Goal: Obtain resource: Obtain resource

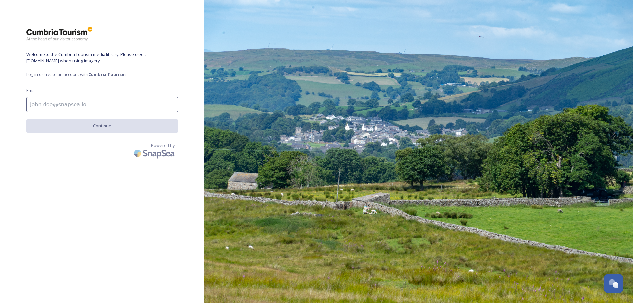
click at [60, 106] on input at bounding box center [102, 104] width 152 height 15
type input "r"
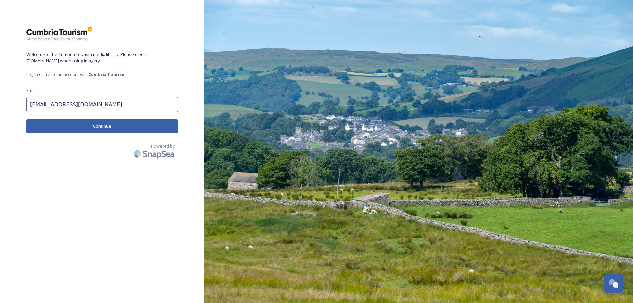
type input "rcowley@cumbriatourism.org"
click at [97, 125] on button "Continue" at bounding box center [102, 126] width 152 height 14
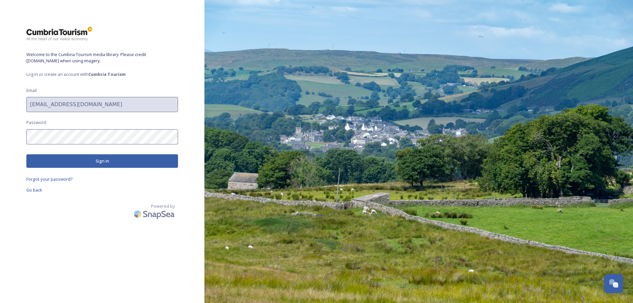
click at [95, 163] on button "Sign in" at bounding box center [102, 161] width 152 height 14
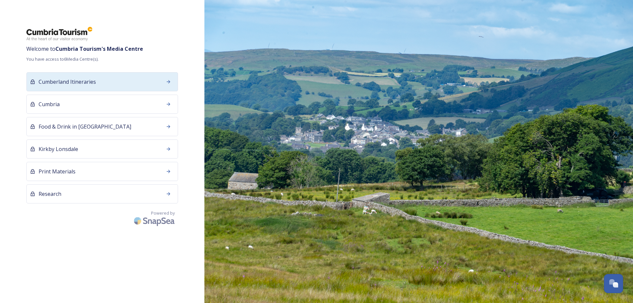
click at [74, 84] on span "Cumberland Itineraries" at bounding box center [67, 82] width 57 height 8
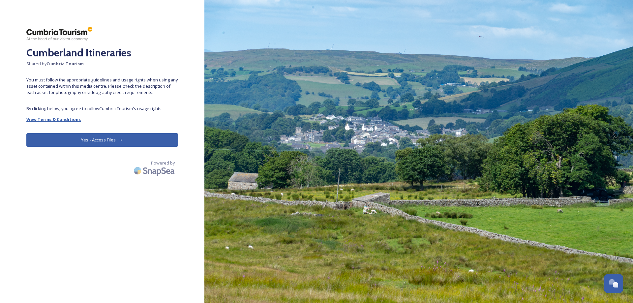
click at [49, 118] on strong "View Terms & Conditions" at bounding box center [53, 119] width 54 height 6
click at [71, 121] on strong "View Terms & Conditions" at bounding box center [53, 119] width 54 height 6
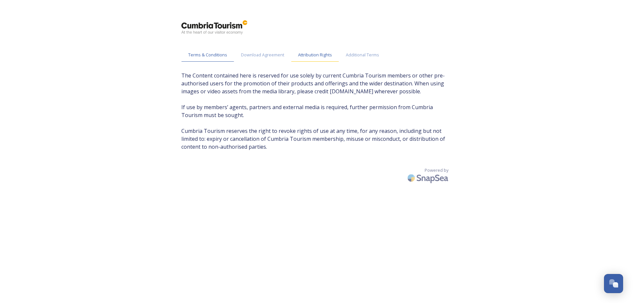
click at [317, 51] on div "Attribution Rights" at bounding box center [315, 55] width 48 height 14
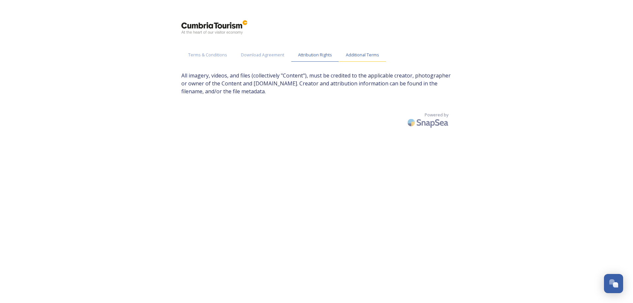
click at [360, 54] on span "Additional Terms" at bounding box center [362, 55] width 33 height 6
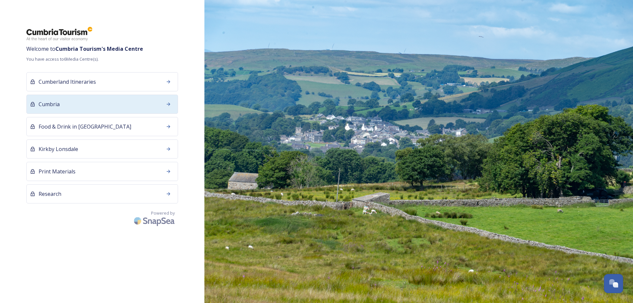
click at [57, 105] on span "Cumbria" at bounding box center [49, 104] width 21 height 8
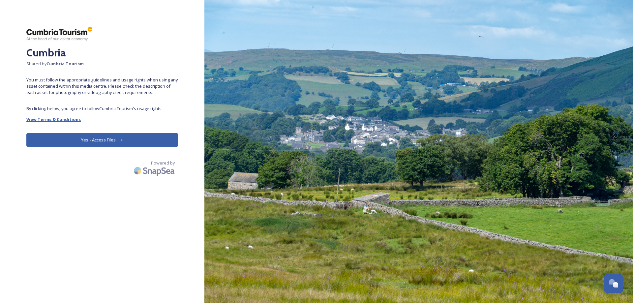
click at [46, 119] on strong "View Terms & Conditions" at bounding box center [53, 119] width 54 height 6
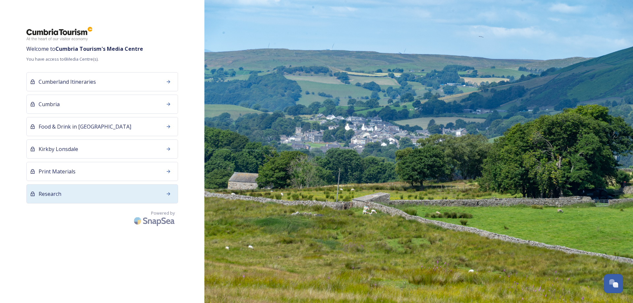
click at [57, 192] on span "Research" at bounding box center [50, 194] width 23 height 8
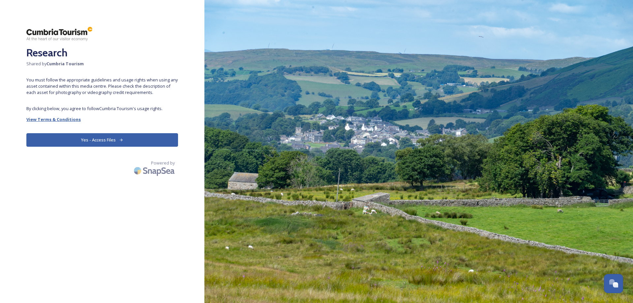
click at [65, 118] on strong "View Terms & Conditions" at bounding box center [53, 119] width 54 height 6
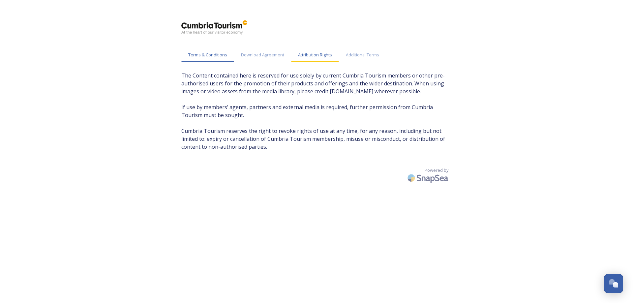
click at [323, 55] on span "Attribution Rights" at bounding box center [315, 55] width 34 height 6
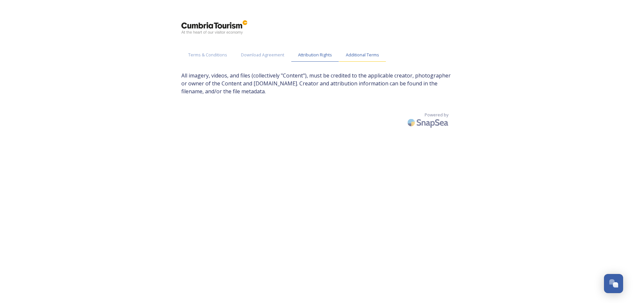
click at [368, 52] on span "Additional Terms" at bounding box center [362, 55] width 33 height 6
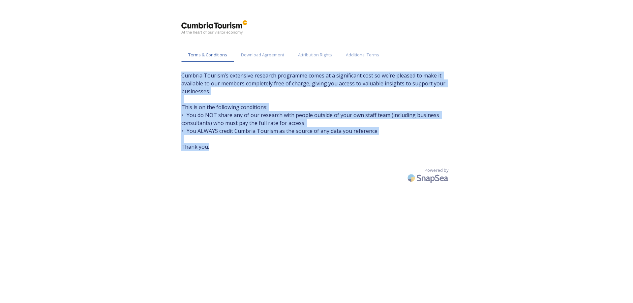
drag, startPoint x: 209, startPoint y: 147, endPoint x: 171, endPoint y: 75, distance: 81.9
click at [171, 75] on div "Terms & Conditions Download Agreement Attribution Rights Additional Terms Cumbr…" at bounding box center [316, 158] width 633 height 316
copy span "Cumbria Tourism’s extensive research programme comes at a significant cost so w…"
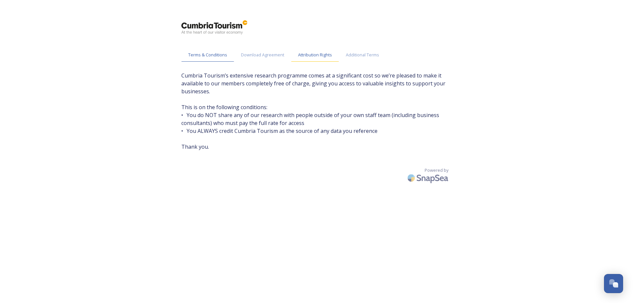
click at [322, 57] on span "Attribution Rights" at bounding box center [315, 55] width 34 height 6
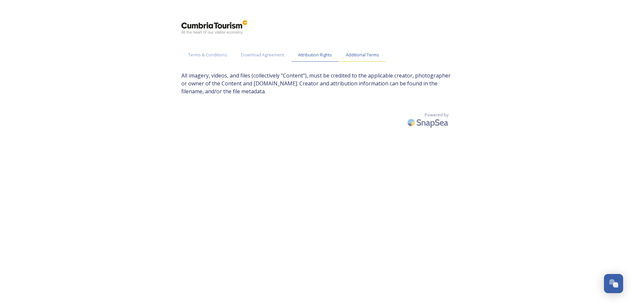
click at [358, 56] on span "Additional Terms" at bounding box center [362, 55] width 33 height 6
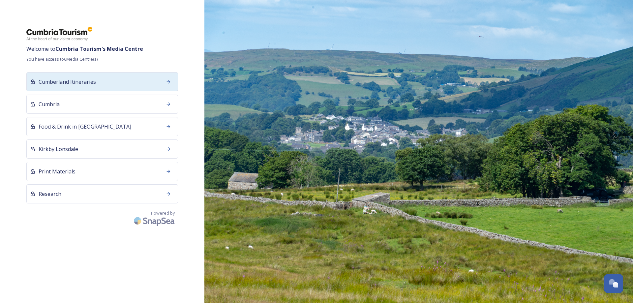
click at [58, 80] on span "Cumberland Itineraries" at bounding box center [67, 82] width 57 height 8
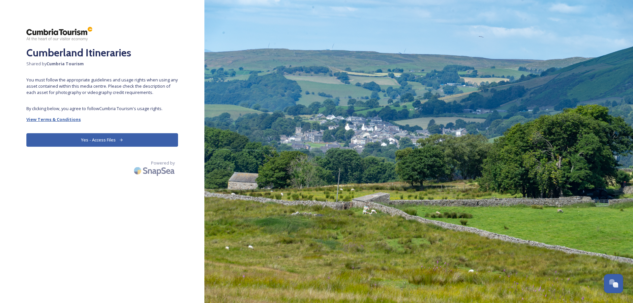
click at [75, 121] on strong "View Terms & Conditions" at bounding box center [53, 119] width 54 height 6
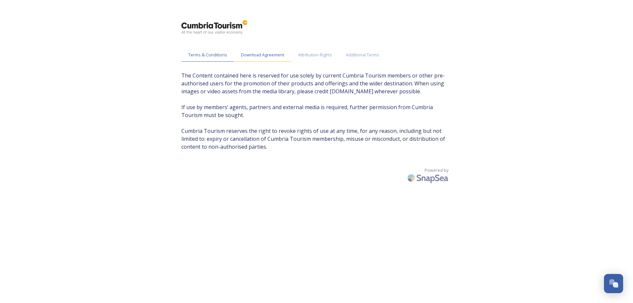
click at [265, 56] on span "Download Agreement" at bounding box center [262, 55] width 43 height 6
click at [316, 57] on span "Attribution Rights" at bounding box center [315, 55] width 34 height 6
click at [313, 53] on span "Attribution Rights" at bounding box center [315, 55] width 34 height 6
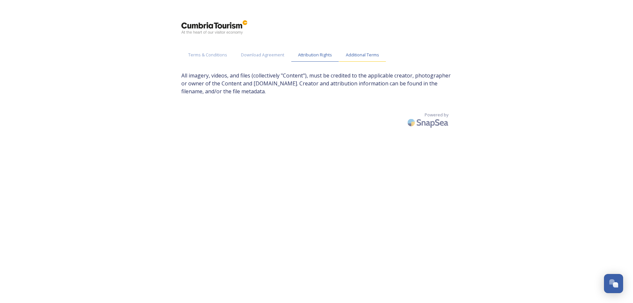
click at [367, 55] on span "Additional Terms" at bounding box center [362, 55] width 33 height 6
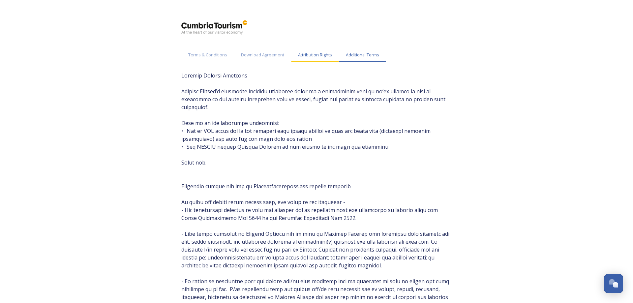
click at [308, 55] on span "Attribution Rights" at bounding box center [315, 55] width 34 height 6
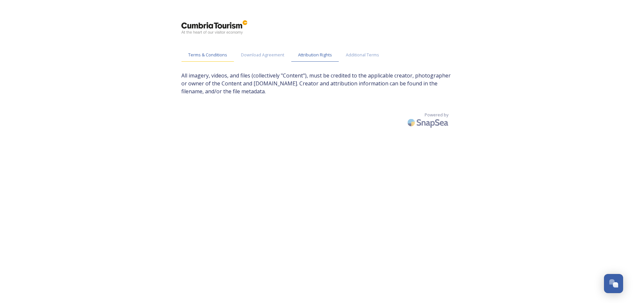
click at [209, 56] on span "Terms & Conditions" at bounding box center [207, 55] width 39 height 6
